Goal: Task Accomplishment & Management: Use online tool/utility

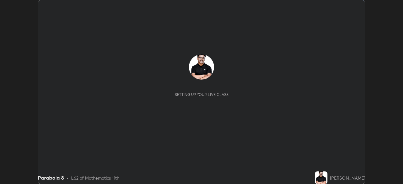
scroll to position [184, 403]
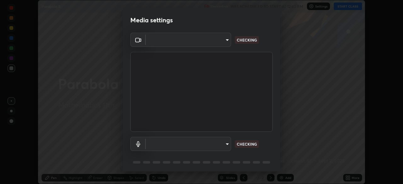
type input "c35a285883de36ed13854a1fbed0525b0d3f8b863e97d5e3b573df760e09333d"
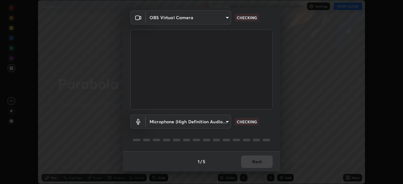
click at [227, 120] on body "Erase all Parabola 8 Recording WAS SCHEDULED TO START AT 12:40 PM Settings STAR…" at bounding box center [201, 92] width 403 height 184
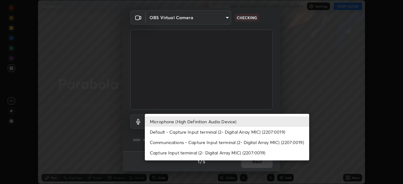
click at [222, 145] on li "Communications - Capture Input terminal (2- Digital Array MIC) (2207:0019)" at bounding box center [227, 142] width 165 height 10
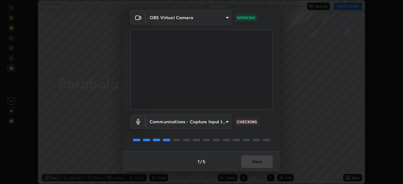
click at [228, 119] on body "Erase all Parabola 8 Recording WAS SCHEDULED TO START AT 12:40 PM Settings STAR…" at bounding box center [201, 92] width 403 height 184
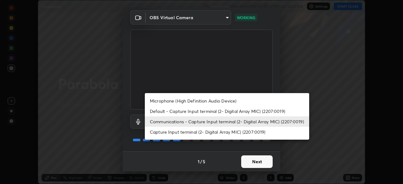
click at [215, 101] on li "Microphone (High Definition Audio Device)" at bounding box center [227, 101] width 165 height 10
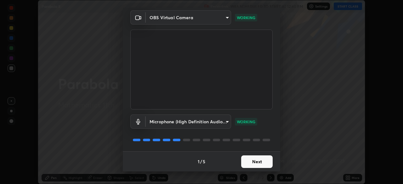
type input "3d334ac0a462d559afaba984711ee6781e2bfd9c7b4003d7f15efc1d03da94cf"
click at [258, 160] on button "Next" at bounding box center [257, 162] width 32 height 13
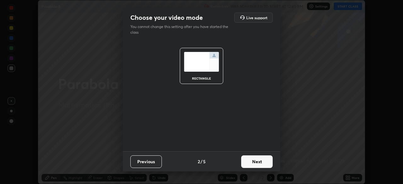
click at [258, 160] on button "Next" at bounding box center [257, 162] width 32 height 13
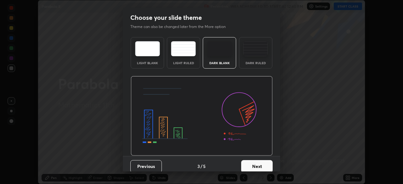
click at [261, 163] on button "Next" at bounding box center [257, 166] width 32 height 13
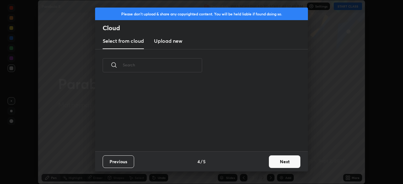
scroll to position [70, 202]
click at [289, 162] on button "Next" at bounding box center [285, 162] width 32 height 13
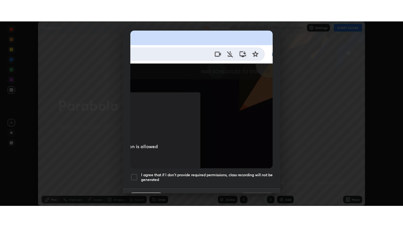
scroll to position [151, 0]
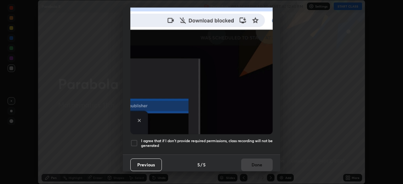
click at [136, 140] on div at bounding box center [134, 144] width 8 height 8
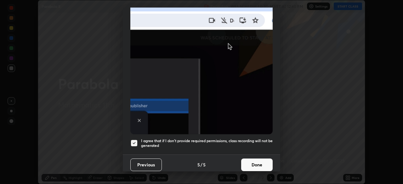
click at [264, 161] on button "Done" at bounding box center [257, 165] width 32 height 13
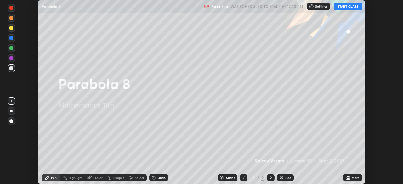
click at [352, 6] on button "START CLASS" at bounding box center [348, 7] width 28 height 8
click at [354, 178] on div "More" at bounding box center [356, 178] width 8 height 3
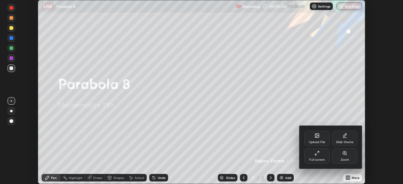
click at [321, 158] on div "Full screen" at bounding box center [317, 156] width 25 height 15
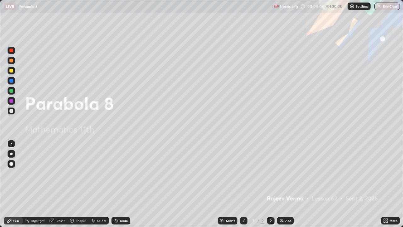
scroll to position [227, 403]
click at [282, 184] on img at bounding box center [281, 220] width 5 height 5
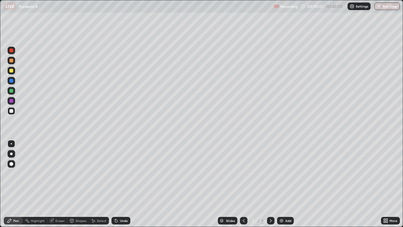
click at [283, 184] on img at bounding box center [281, 220] width 5 height 5
click at [284, 184] on div "Add" at bounding box center [285, 221] width 17 height 8
click at [283, 184] on img at bounding box center [281, 220] width 5 height 5
click at [281, 184] on img at bounding box center [281, 220] width 5 height 5
click at [284, 184] on img at bounding box center [281, 220] width 5 height 5
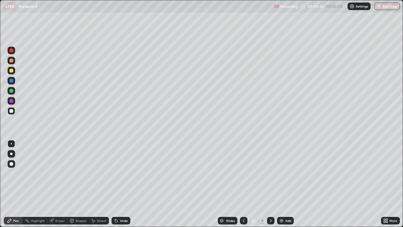
click at [244, 184] on icon at bounding box center [244, 220] width 2 height 3
click at [243, 184] on icon at bounding box center [243, 220] width 5 height 5
click at [244, 184] on div at bounding box center [244, 220] width 8 height 13
click at [245, 184] on icon at bounding box center [243, 220] width 5 height 5
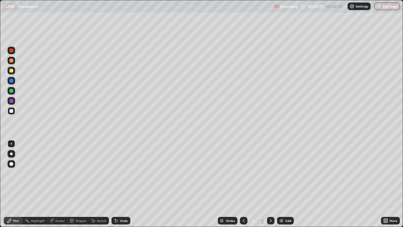
click at [244, 184] on icon at bounding box center [243, 220] width 5 height 5
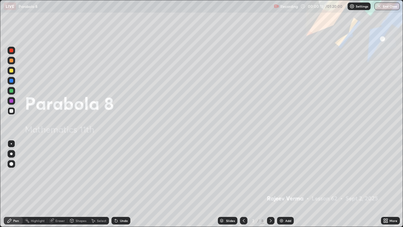
click at [243, 184] on icon at bounding box center [243, 220] width 5 height 5
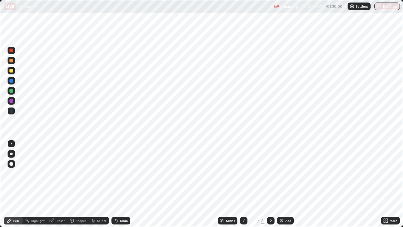
click at [243, 184] on icon at bounding box center [244, 220] width 2 height 3
click at [243, 184] on icon at bounding box center [243, 220] width 5 height 5
click at [270, 184] on icon at bounding box center [271, 220] width 5 height 5
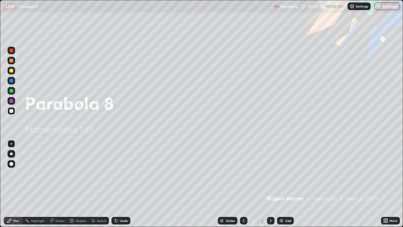
click at [270, 184] on icon at bounding box center [271, 220] width 5 height 5
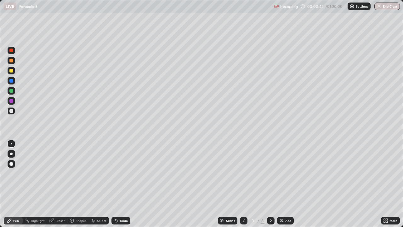
click at [244, 184] on icon at bounding box center [243, 220] width 5 height 5
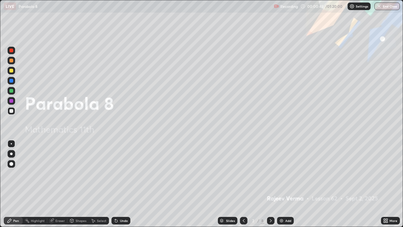
click at [270, 184] on icon at bounding box center [271, 220] width 5 height 5
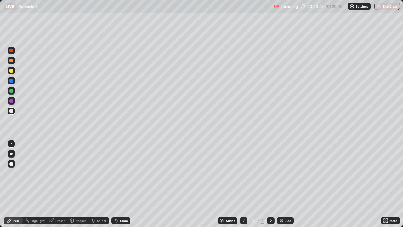
click at [271, 184] on icon at bounding box center [271, 220] width 5 height 5
click at [243, 184] on icon at bounding box center [243, 220] width 5 height 5
click at [243, 184] on icon at bounding box center [244, 220] width 2 height 3
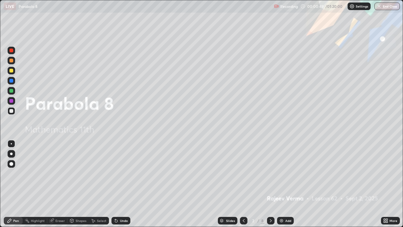
click at [270, 184] on icon at bounding box center [271, 220] width 5 height 5
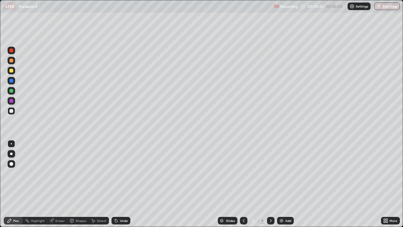
click at [119, 184] on div "Undo" at bounding box center [121, 221] width 19 height 8
click at [76, 184] on div "Shapes" at bounding box center [81, 220] width 11 height 3
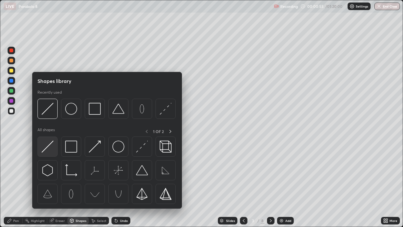
click at [48, 146] on img at bounding box center [48, 147] width 12 height 12
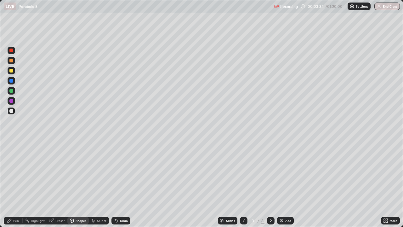
click at [12, 90] on div at bounding box center [11, 91] width 4 height 4
click at [12, 70] on div at bounding box center [11, 71] width 4 height 4
click at [16, 184] on div "Pen" at bounding box center [16, 220] width 6 height 3
click at [63, 184] on div "Eraser" at bounding box center [59, 220] width 9 height 3
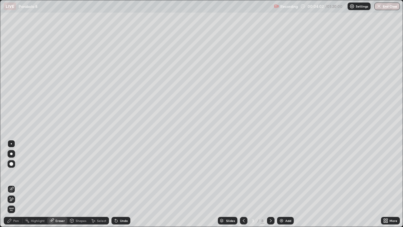
click at [14, 184] on div "Pen" at bounding box center [16, 220] width 6 height 3
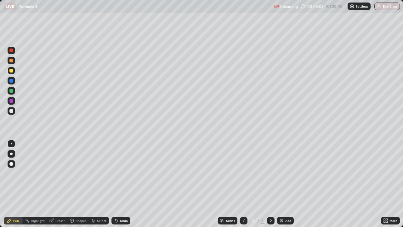
click at [84, 184] on div "Shapes" at bounding box center [81, 220] width 11 height 3
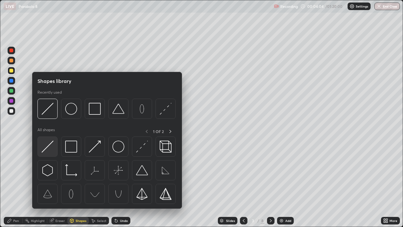
click at [52, 142] on img at bounding box center [48, 147] width 12 height 12
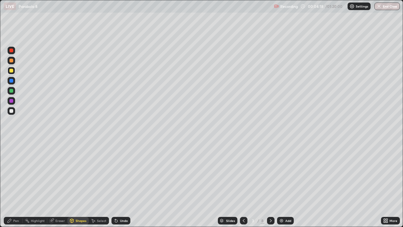
click at [60, 184] on div "Eraser" at bounding box center [59, 220] width 9 height 3
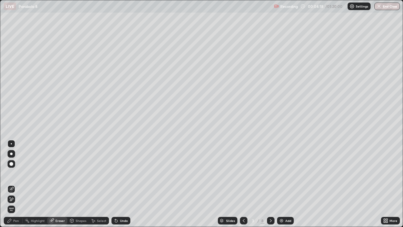
click at [13, 184] on icon at bounding box center [11, 199] width 5 height 5
click at [14, 184] on div "Pen" at bounding box center [16, 220] width 6 height 3
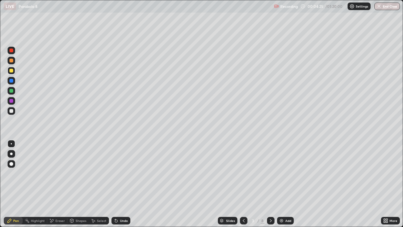
click at [12, 69] on div at bounding box center [11, 71] width 4 height 4
click at [13, 60] on div at bounding box center [11, 61] width 4 height 4
click at [11, 70] on div at bounding box center [11, 71] width 4 height 4
click at [10, 92] on div at bounding box center [11, 91] width 4 height 4
click at [11, 71] on div at bounding box center [11, 71] width 4 height 4
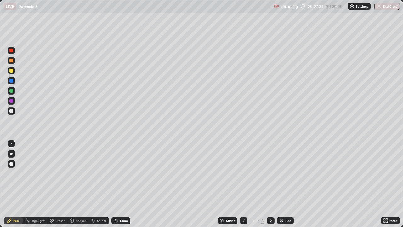
click at [59, 184] on div "Eraser" at bounding box center [57, 221] width 20 height 8
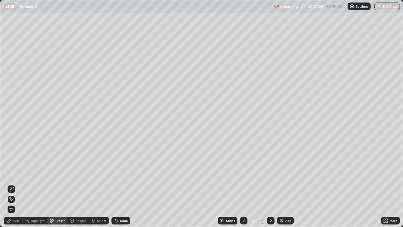
click at [15, 184] on div "Pen" at bounding box center [16, 220] width 6 height 3
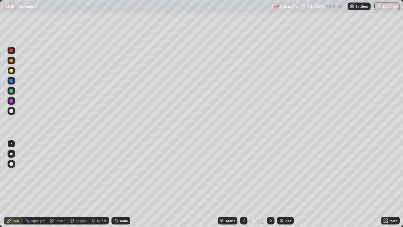
click at [118, 184] on icon at bounding box center [116, 220] width 5 height 5
click at [118, 184] on div "Undo" at bounding box center [121, 221] width 19 height 8
click at [16, 184] on div "Pen" at bounding box center [16, 220] width 6 height 3
click at [271, 184] on icon at bounding box center [271, 220] width 5 height 5
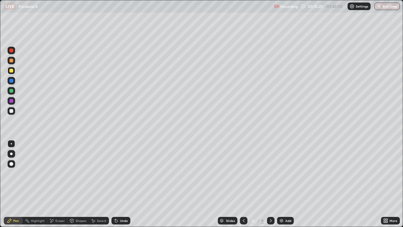
click at [11, 70] on div at bounding box center [11, 71] width 4 height 4
click at [11, 71] on div at bounding box center [11, 71] width 4 height 4
click at [10, 71] on div at bounding box center [11, 71] width 4 height 4
click at [12, 90] on div at bounding box center [11, 91] width 4 height 4
click at [77, 184] on div "Shapes" at bounding box center [81, 220] width 11 height 3
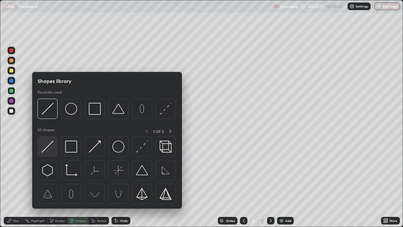
click at [48, 144] on img at bounding box center [48, 147] width 12 height 12
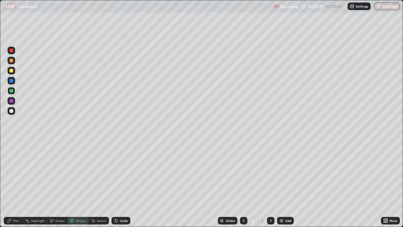
click at [16, 184] on div "Pen" at bounding box center [16, 220] width 6 height 3
click at [13, 111] on div at bounding box center [11, 111] width 4 height 4
click at [12, 70] on div at bounding box center [11, 71] width 4 height 4
click at [12, 111] on div at bounding box center [11, 111] width 4 height 4
click at [12, 81] on div at bounding box center [11, 81] width 4 height 4
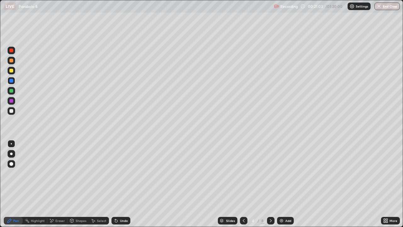
click at [11, 111] on div at bounding box center [11, 111] width 4 height 4
click at [13, 111] on div at bounding box center [11, 111] width 4 height 4
click at [270, 184] on icon at bounding box center [271, 220] width 5 height 5
click at [12, 70] on div at bounding box center [11, 71] width 4 height 4
click at [78, 184] on div "Shapes" at bounding box center [81, 220] width 11 height 3
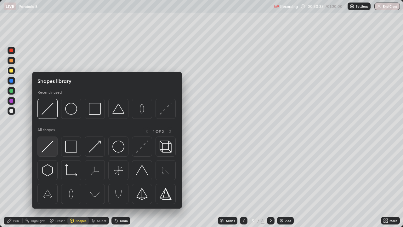
click at [52, 145] on img at bounding box center [48, 147] width 12 height 12
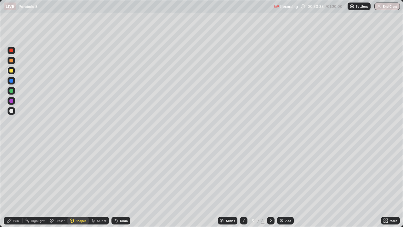
click at [19, 184] on div "Pen" at bounding box center [16, 220] width 6 height 3
click at [13, 112] on div at bounding box center [11, 111] width 4 height 4
click at [128, 184] on div "Undo" at bounding box center [121, 221] width 19 height 8
click at [79, 184] on div "Shapes" at bounding box center [81, 220] width 11 height 3
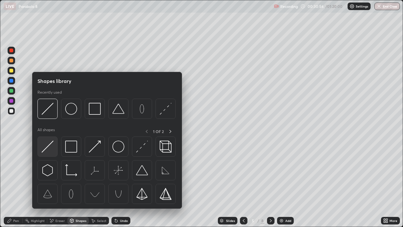
click at [50, 145] on img at bounding box center [48, 147] width 12 height 12
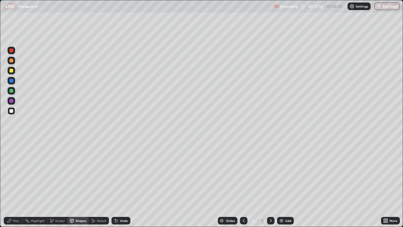
click at [17, 184] on div "Pen" at bounding box center [16, 220] width 6 height 3
click at [11, 71] on div at bounding box center [11, 71] width 4 height 4
click at [10, 70] on div at bounding box center [11, 71] width 4 height 4
click at [11, 91] on div at bounding box center [11, 91] width 4 height 4
click at [120, 184] on div "Undo" at bounding box center [124, 220] width 8 height 3
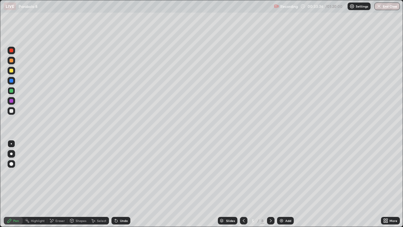
click at [120, 184] on div "Undo" at bounding box center [124, 220] width 8 height 3
click at [55, 184] on div "Eraser" at bounding box center [59, 220] width 9 height 3
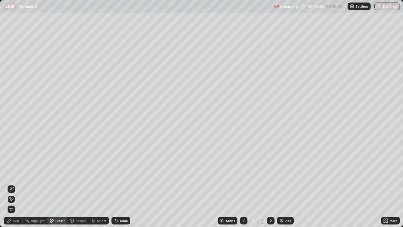
click at [16, 184] on div "Pen" at bounding box center [13, 221] width 19 height 8
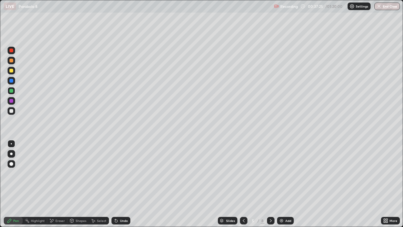
click at [274, 184] on div at bounding box center [271, 221] width 8 height 8
click at [13, 111] on div at bounding box center [12, 111] width 8 height 8
click at [11, 71] on div at bounding box center [11, 71] width 4 height 4
click at [17, 184] on div "Pen" at bounding box center [16, 220] width 6 height 3
click at [12, 70] on div at bounding box center [11, 71] width 4 height 4
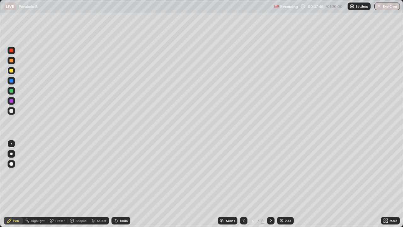
click at [12, 70] on div at bounding box center [11, 71] width 4 height 4
click at [13, 61] on div at bounding box center [11, 61] width 4 height 4
click at [123, 184] on div "Undo" at bounding box center [124, 220] width 8 height 3
click at [98, 184] on div "Select" at bounding box center [101, 220] width 9 height 3
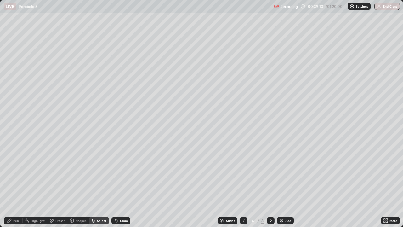
click at [18, 184] on div "Pen" at bounding box center [16, 220] width 6 height 3
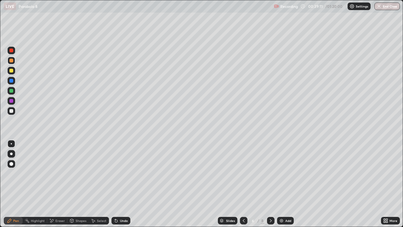
click at [14, 88] on div at bounding box center [12, 91] width 8 height 8
click at [158, 71] on icon at bounding box center [159, 71] width 3 height 3
click at [10, 111] on div at bounding box center [11, 111] width 4 height 4
click at [124, 184] on div "Undo" at bounding box center [124, 220] width 8 height 3
click at [269, 184] on icon at bounding box center [271, 220] width 5 height 5
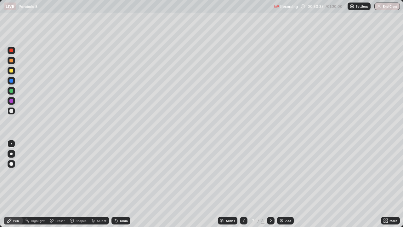
click at [12, 70] on div at bounding box center [11, 71] width 4 height 4
click at [11, 90] on div at bounding box center [11, 91] width 4 height 4
click at [13, 71] on div at bounding box center [11, 71] width 4 height 4
click at [121, 184] on div "Undo" at bounding box center [124, 220] width 8 height 3
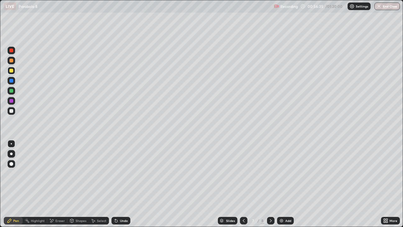
click at [122, 184] on div "Undo" at bounding box center [124, 220] width 8 height 3
click at [8, 111] on div at bounding box center [12, 111] width 8 height 8
click at [124, 184] on div "Undo" at bounding box center [121, 221] width 19 height 8
click at [123, 184] on div "Undo" at bounding box center [121, 221] width 19 height 8
click at [122, 184] on div "Undo" at bounding box center [124, 220] width 8 height 3
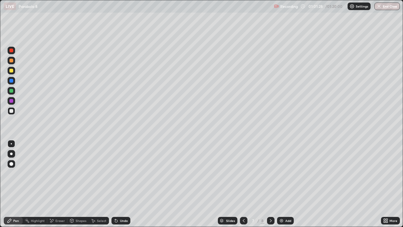
click at [124, 184] on div "Undo" at bounding box center [121, 221] width 19 height 8
click at [120, 184] on div "Undo" at bounding box center [124, 220] width 8 height 3
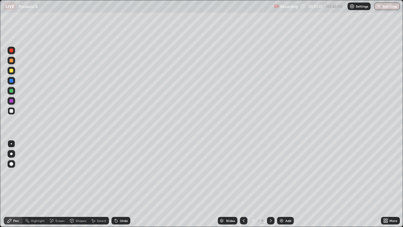
click at [121, 184] on div "Undo" at bounding box center [124, 220] width 8 height 3
click at [270, 184] on icon at bounding box center [271, 220] width 2 height 3
click at [13, 61] on div at bounding box center [11, 61] width 4 height 4
click at [13, 91] on div at bounding box center [11, 91] width 4 height 4
click at [13, 111] on div at bounding box center [11, 111] width 4 height 4
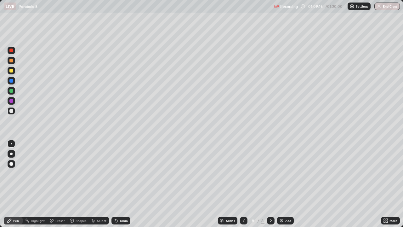
click at [12, 72] on div at bounding box center [11, 71] width 4 height 4
click at [12, 80] on div at bounding box center [11, 81] width 4 height 4
click at [11, 91] on div at bounding box center [11, 91] width 4 height 4
click at [10, 69] on div at bounding box center [11, 71] width 4 height 4
click at [11, 101] on div at bounding box center [11, 101] width 4 height 4
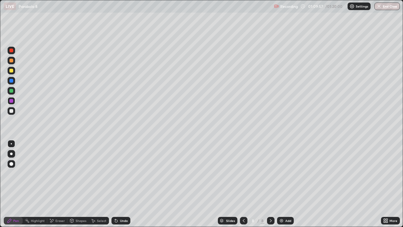
click at [10, 60] on div at bounding box center [11, 61] width 4 height 4
click at [56, 184] on div "Eraser" at bounding box center [59, 220] width 9 height 3
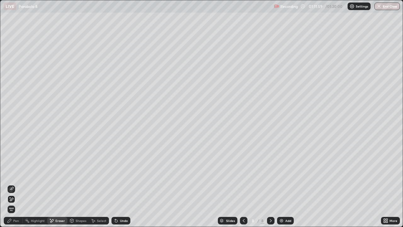
click at [14, 184] on div "Pen" at bounding box center [16, 220] width 6 height 3
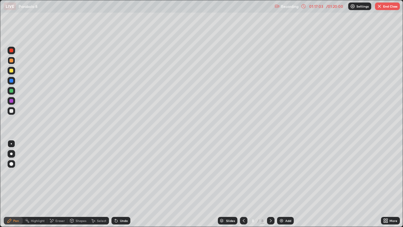
click at [389, 4] on button "End Class" at bounding box center [387, 7] width 25 height 8
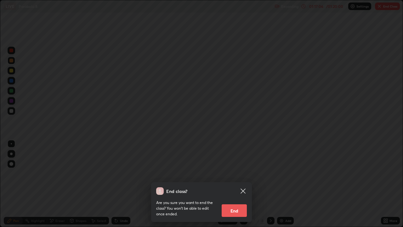
click at [232, 184] on button "End" at bounding box center [234, 210] width 25 height 13
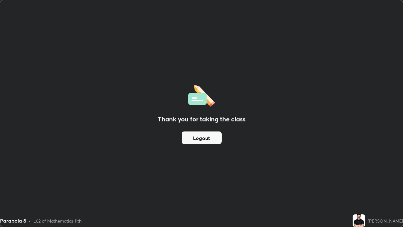
click at [208, 137] on button "Logout" at bounding box center [202, 137] width 40 height 13
